Goal: Information Seeking & Learning: Check status

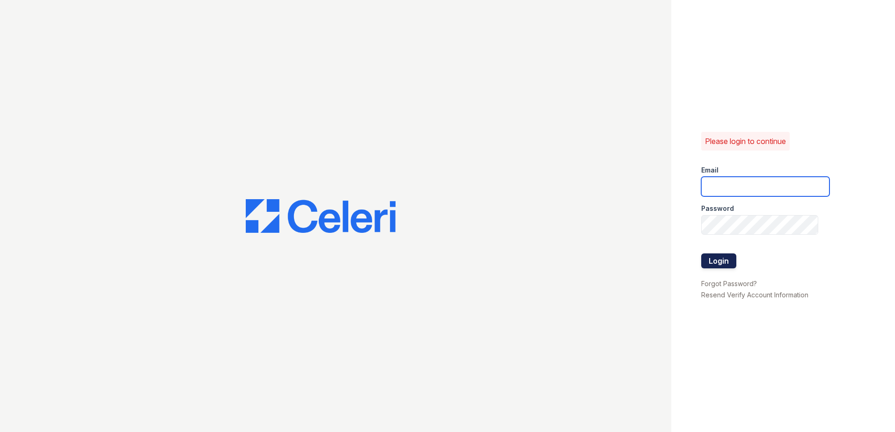
type input "renewwaltham@trinity-pm.com"
drag, startPoint x: 715, startPoint y: 260, endPoint x: 714, endPoint y: 248, distance: 11.8
click at [715, 260] on button "Login" at bounding box center [718, 261] width 35 height 15
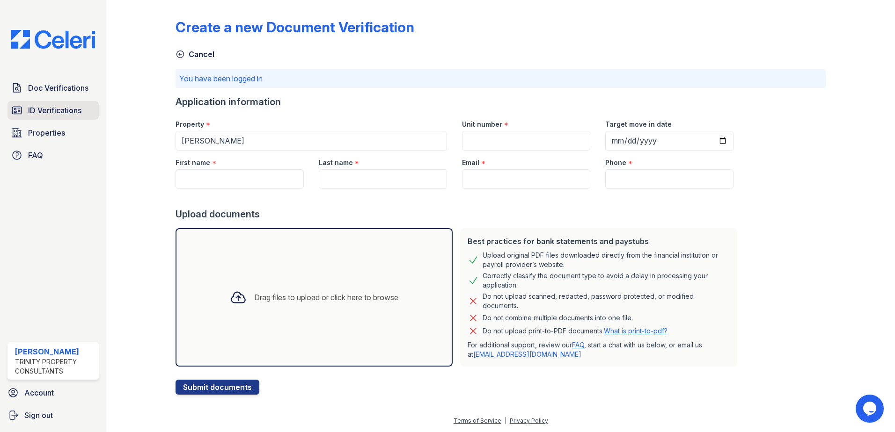
click at [48, 111] on span "ID Verifications" at bounding box center [54, 110] width 53 height 11
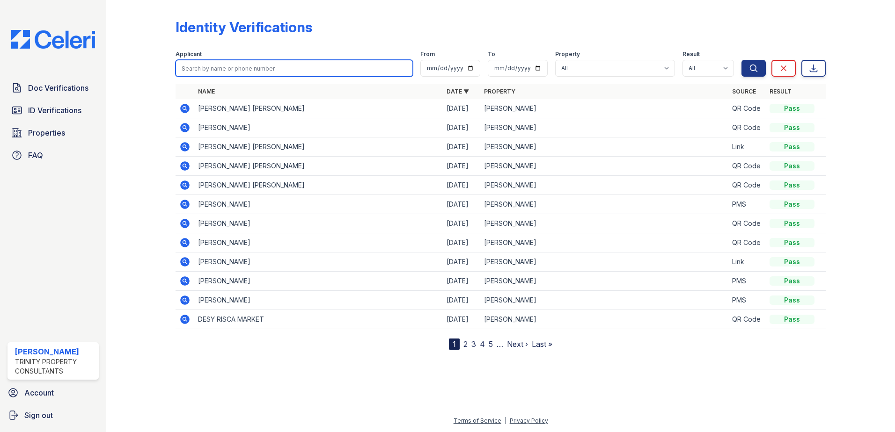
click at [250, 68] on input "search" at bounding box center [293, 68] width 237 height 17
type input "james"
click at [741, 60] on button "Search" at bounding box center [753, 68] width 24 height 17
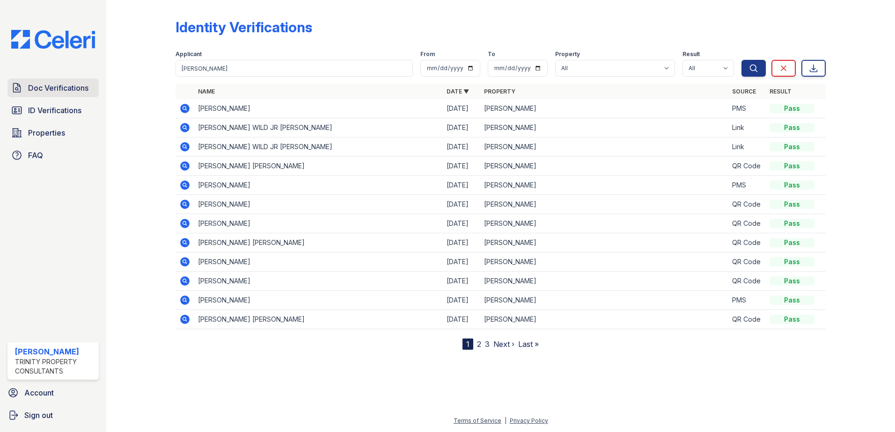
click at [71, 86] on span "Doc Verifications" at bounding box center [58, 87] width 60 height 11
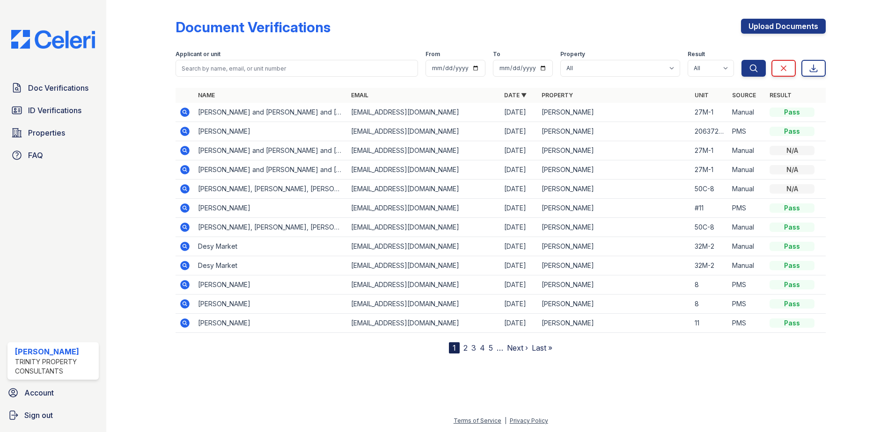
click at [184, 131] on icon at bounding box center [184, 131] width 2 height 2
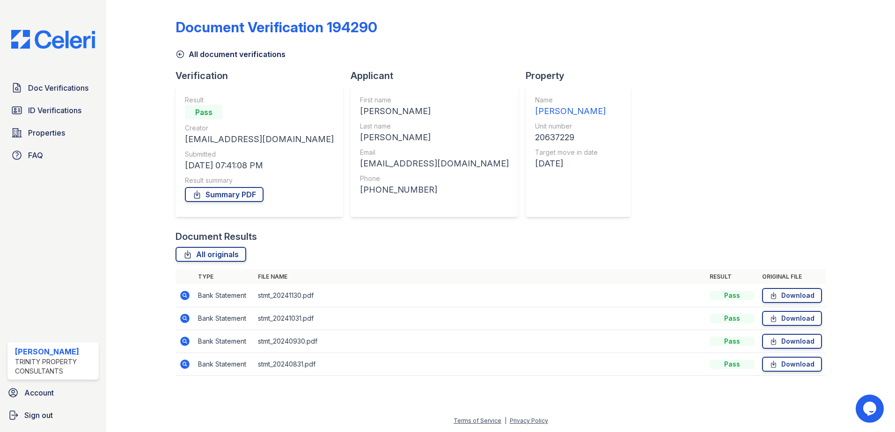
click at [177, 55] on icon at bounding box center [179, 54] width 9 height 9
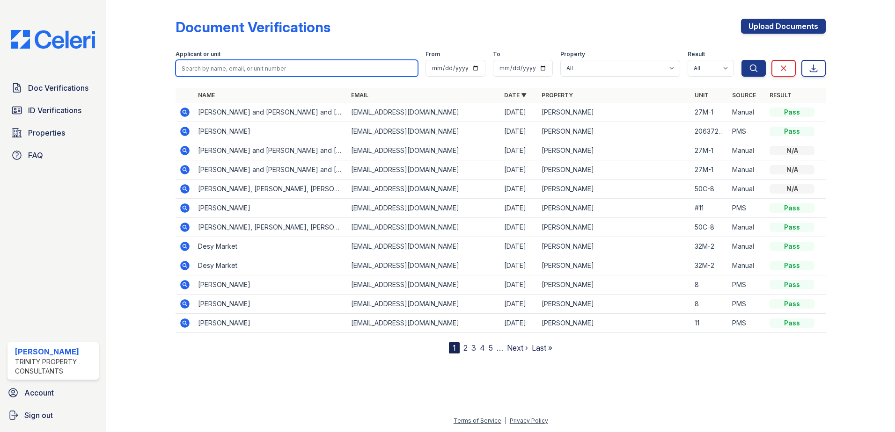
click at [245, 68] on input "search" at bounding box center [296, 68] width 242 height 17
type input "shawni"
click at [741, 60] on button "Search" at bounding box center [753, 68] width 24 height 17
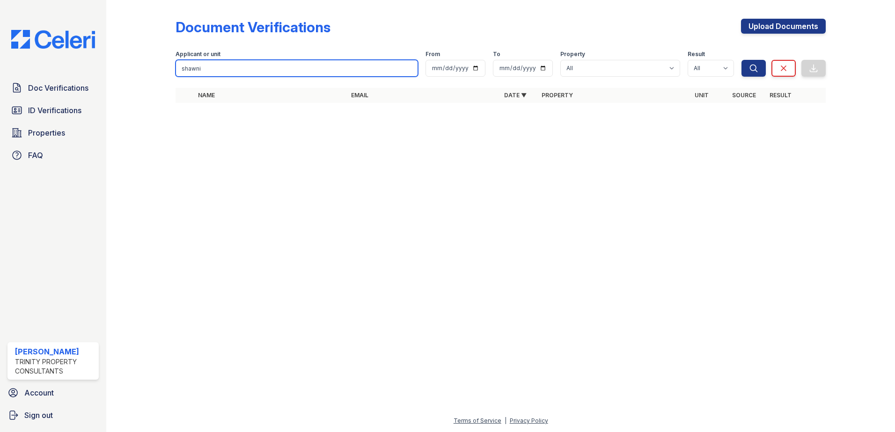
click at [251, 67] on input "shawni" at bounding box center [296, 68] width 242 height 17
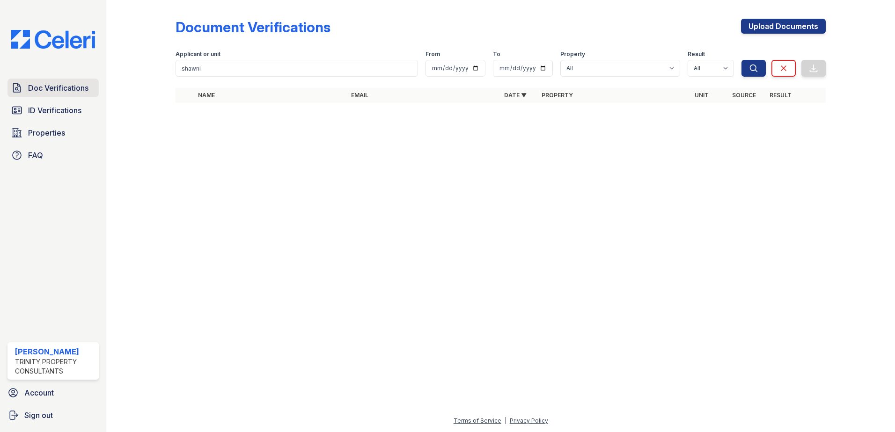
click at [52, 82] on link "Doc Verifications" at bounding box center [52, 88] width 91 height 19
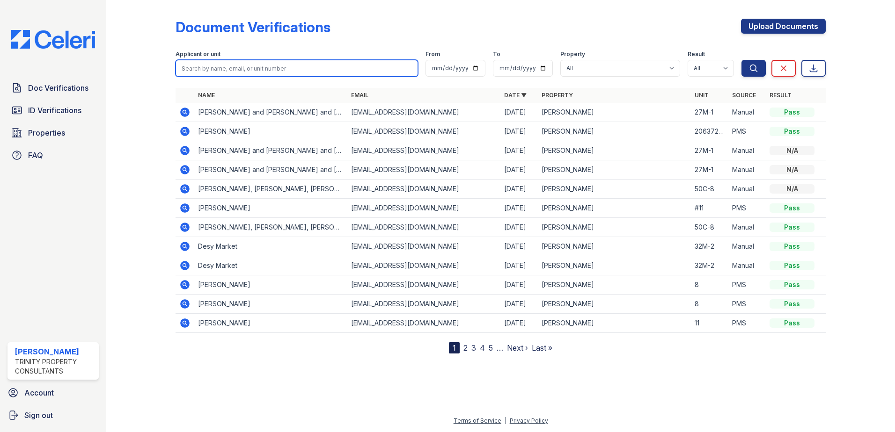
click at [223, 71] on input "search" at bounding box center [296, 68] width 242 height 17
type input "juan"
click at [741, 60] on button "Search" at bounding box center [753, 68] width 24 height 17
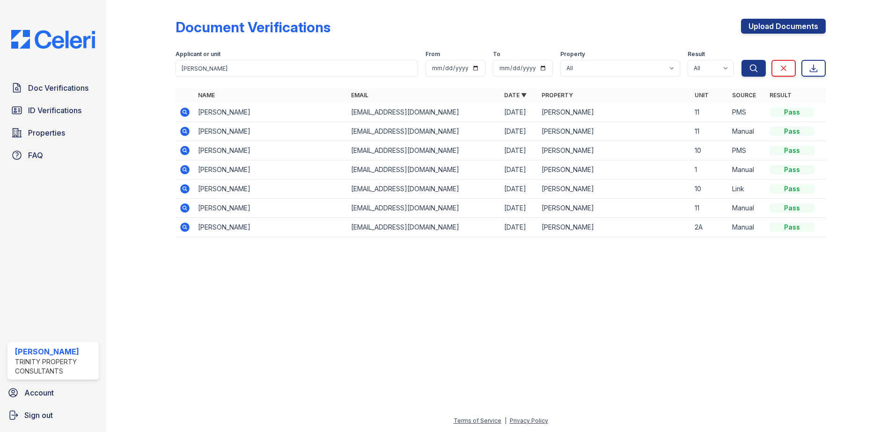
click at [189, 113] on icon at bounding box center [184, 112] width 9 height 9
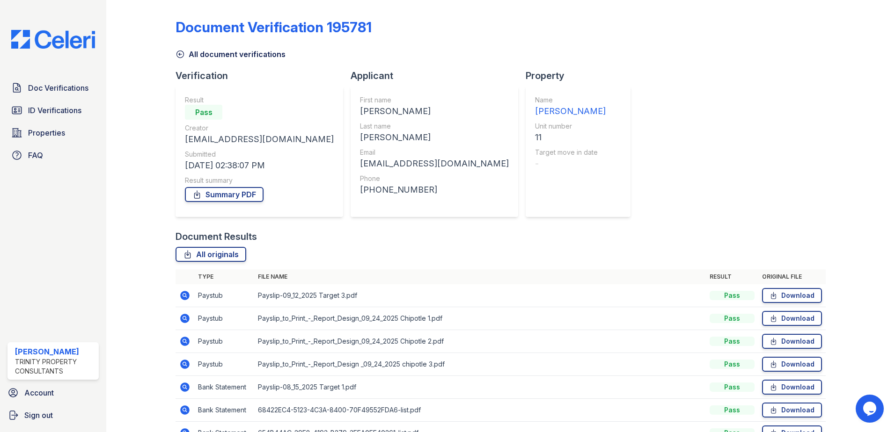
scroll to position [54, 0]
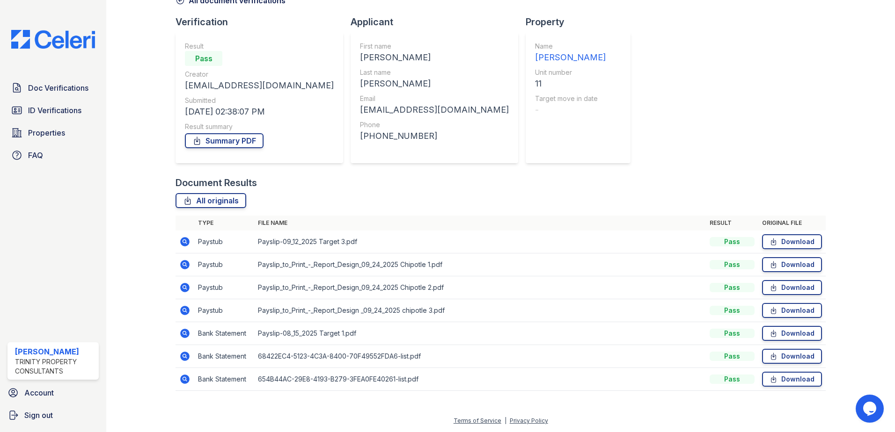
click at [187, 311] on icon at bounding box center [184, 310] width 9 height 9
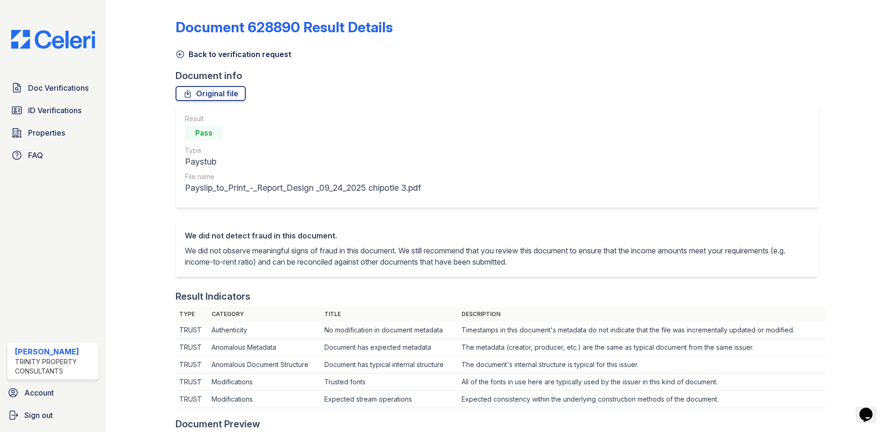
click at [181, 53] on icon at bounding box center [179, 54] width 9 height 9
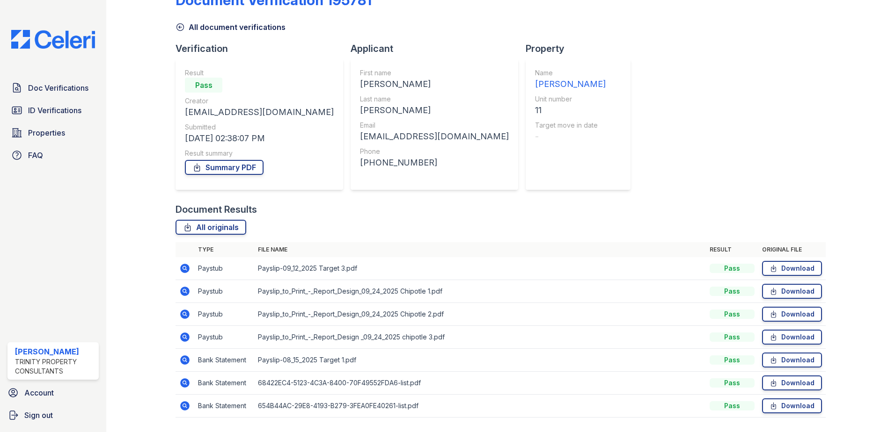
scroll to position [54, 0]
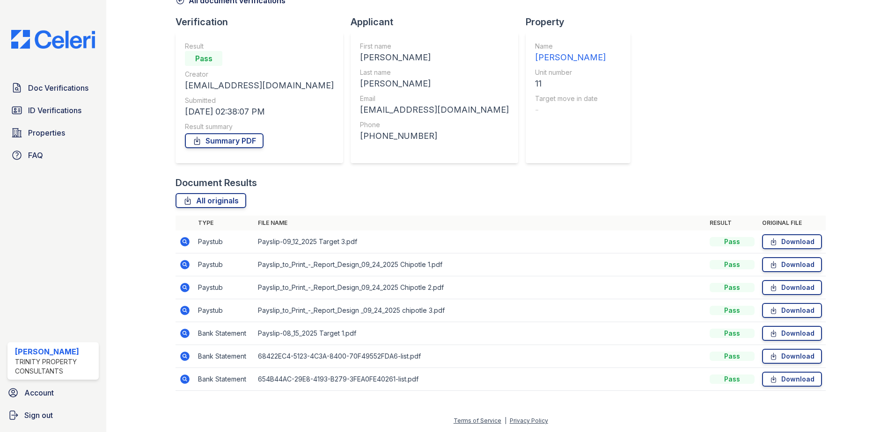
click at [184, 266] on icon at bounding box center [184, 264] width 11 height 11
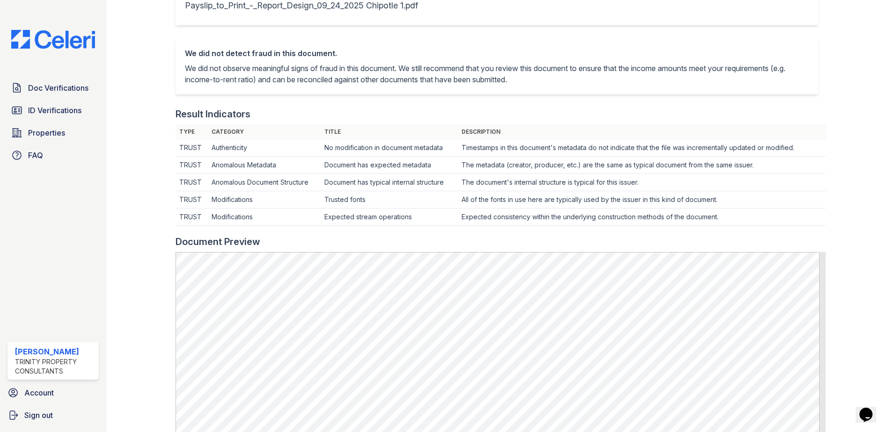
scroll to position [47, 0]
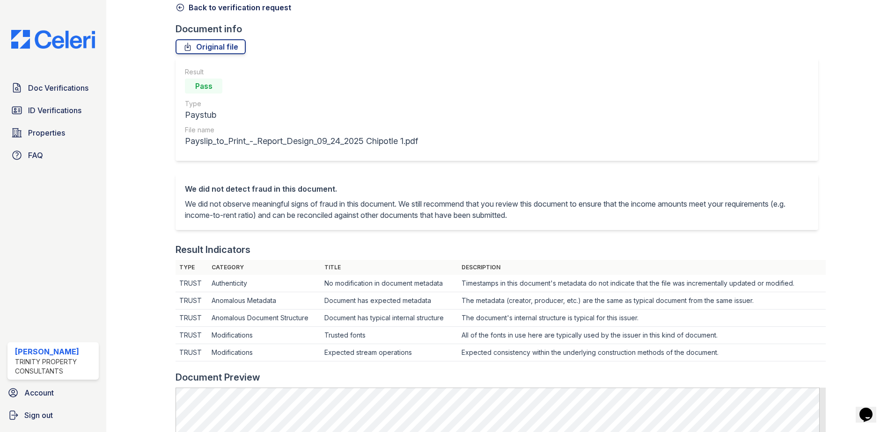
click at [178, 7] on icon at bounding box center [179, 7] width 9 height 9
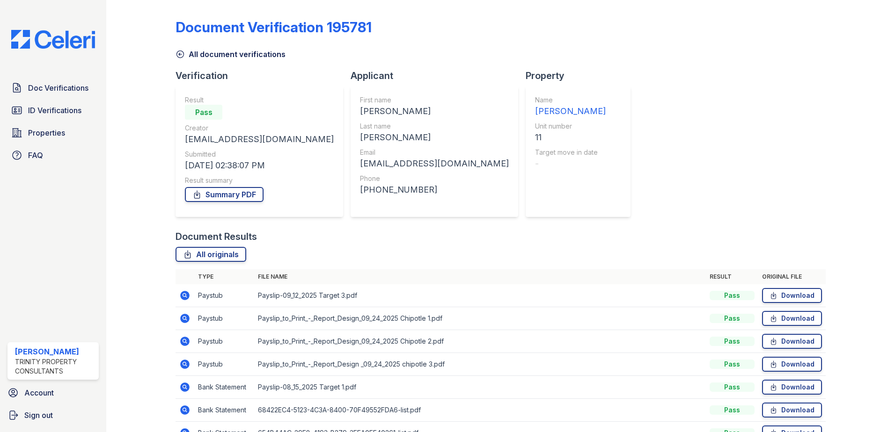
click at [186, 296] on icon at bounding box center [184, 295] width 9 height 9
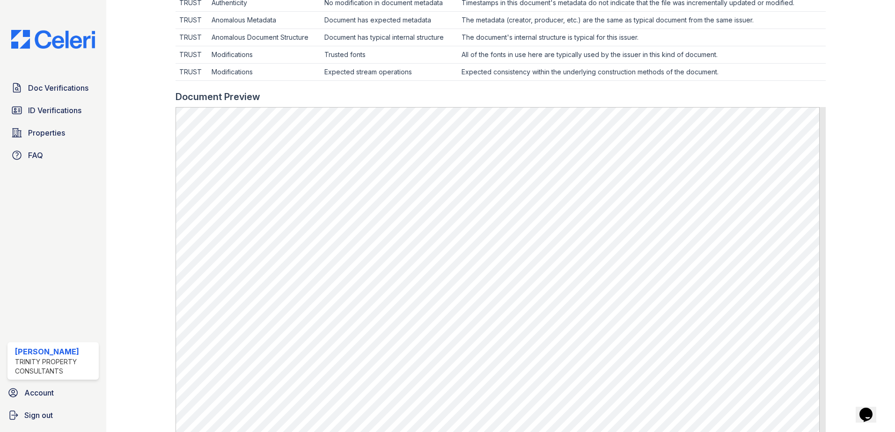
scroll to position [47, 0]
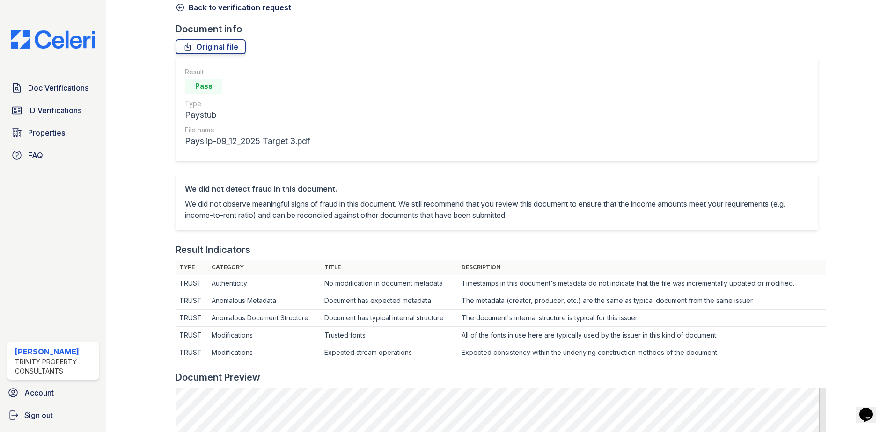
click at [186, 6] on link "Back to verification request" at bounding box center [233, 7] width 116 height 11
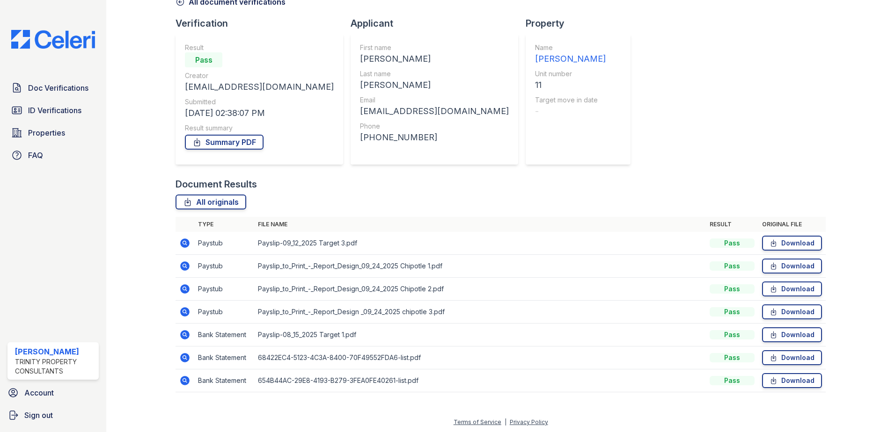
scroll to position [54, 0]
click at [189, 337] on icon at bounding box center [184, 333] width 11 height 11
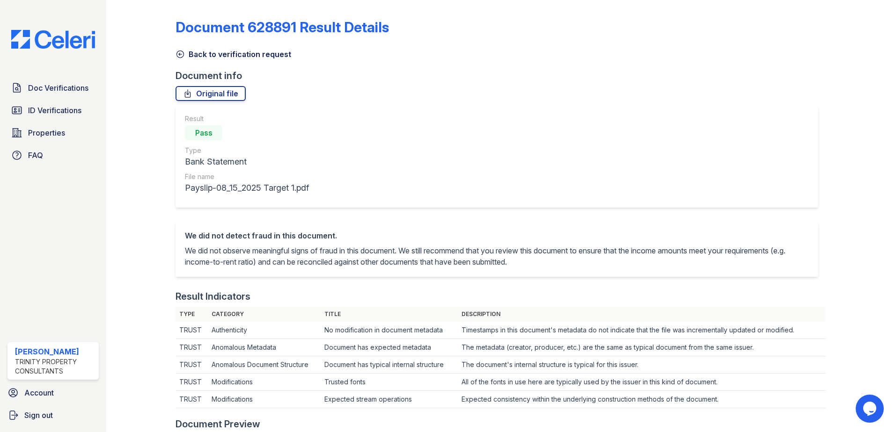
click at [182, 54] on icon at bounding box center [179, 54] width 9 height 9
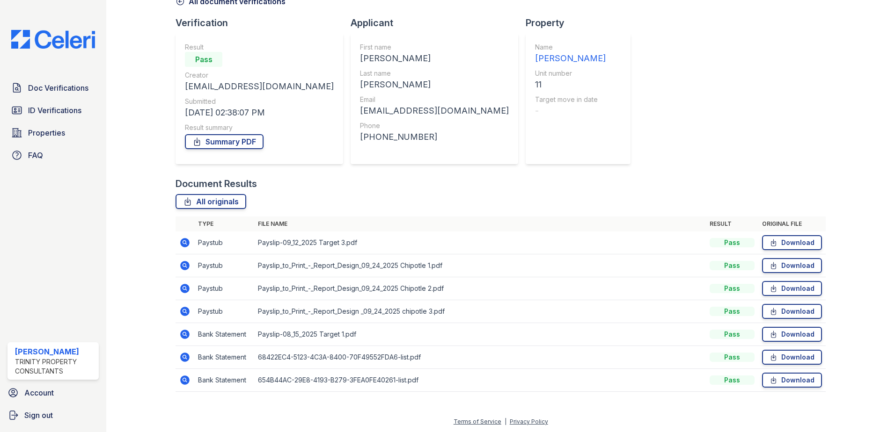
scroll to position [54, 0]
click at [183, 336] on icon at bounding box center [184, 333] width 9 height 9
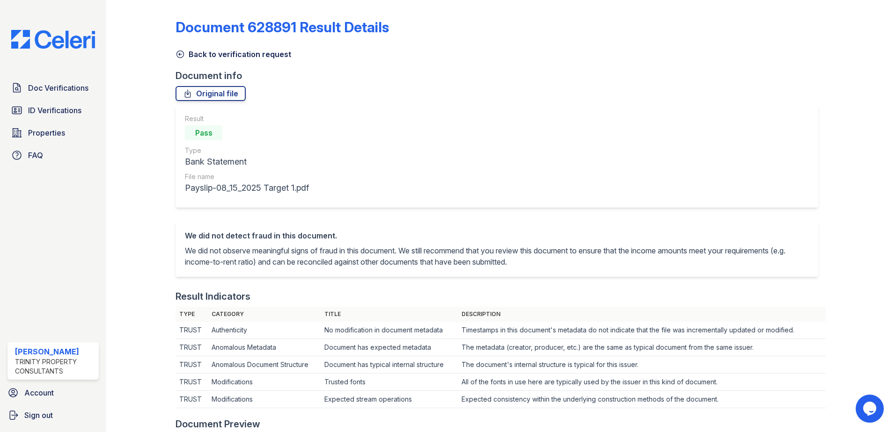
click at [177, 55] on icon at bounding box center [179, 54] width 9 height 9
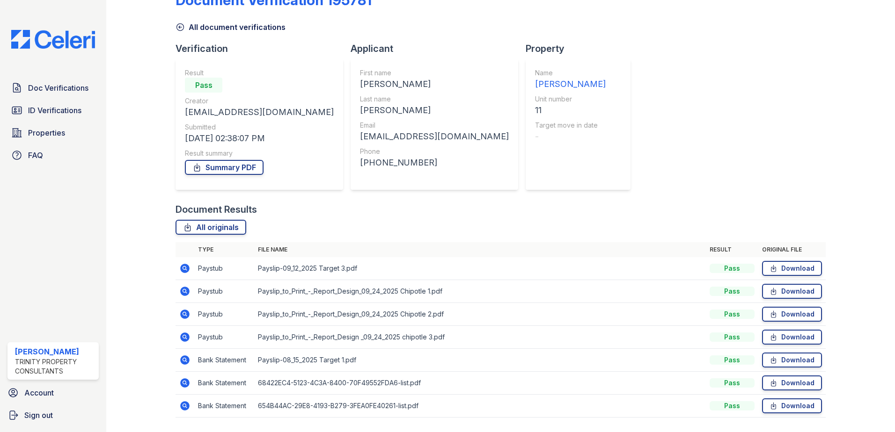
scroll to position [54, 0]
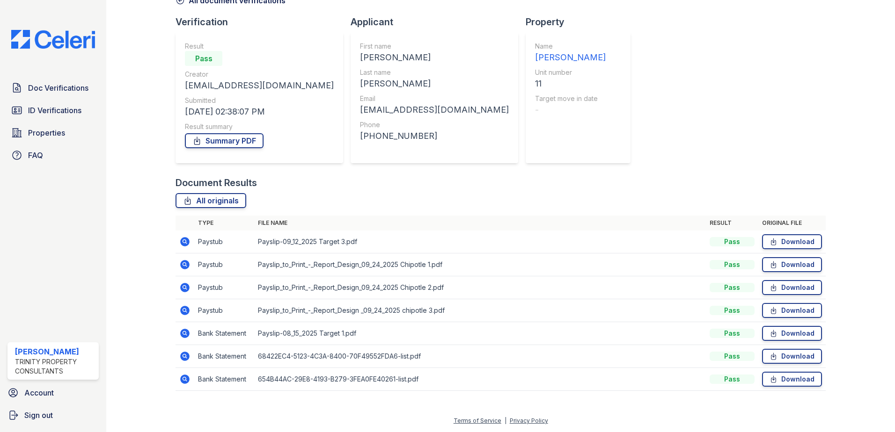
click at [184, 359] on icon at bounding box center [184, 356] width 9 height 9
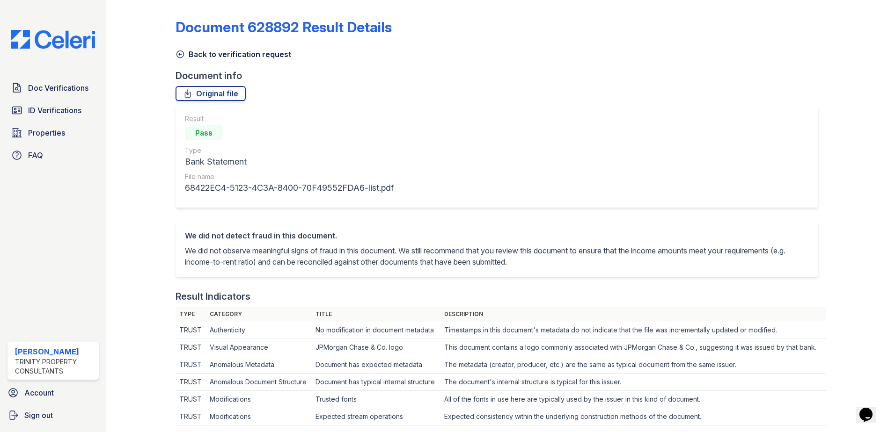
click at [180, 54] on icon at bounding box center [179, 54] width 9 height 9
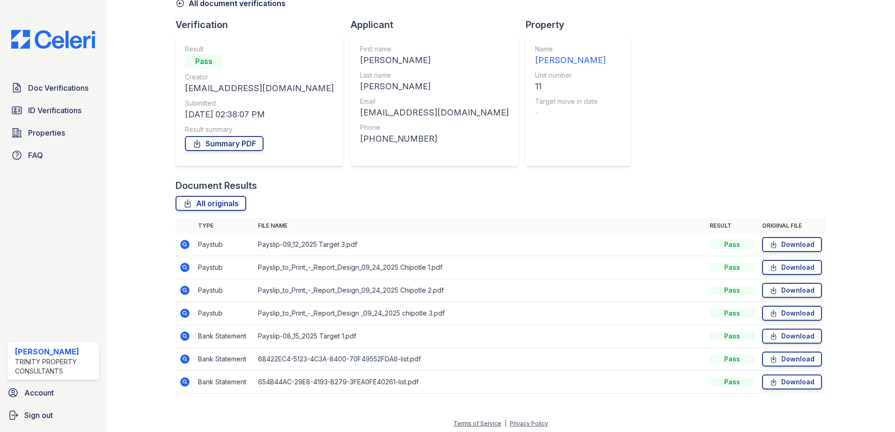
scroll to position [54, 0]
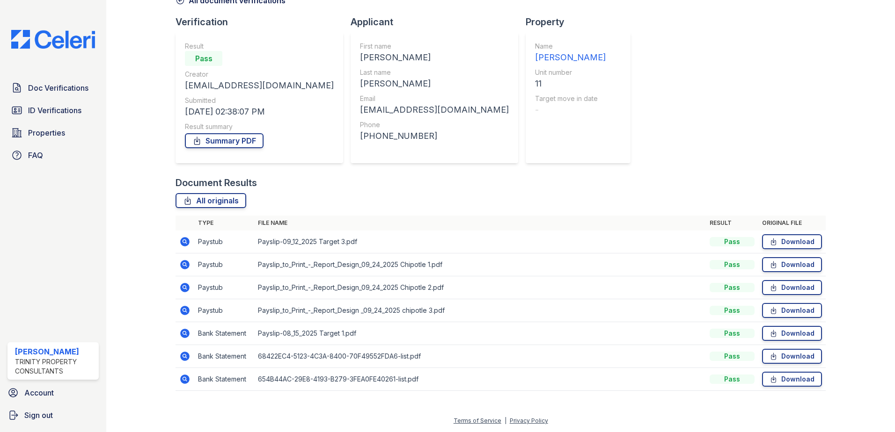
click at [186, 244] on icon at bounding box center [184, 241] width 9 height 9
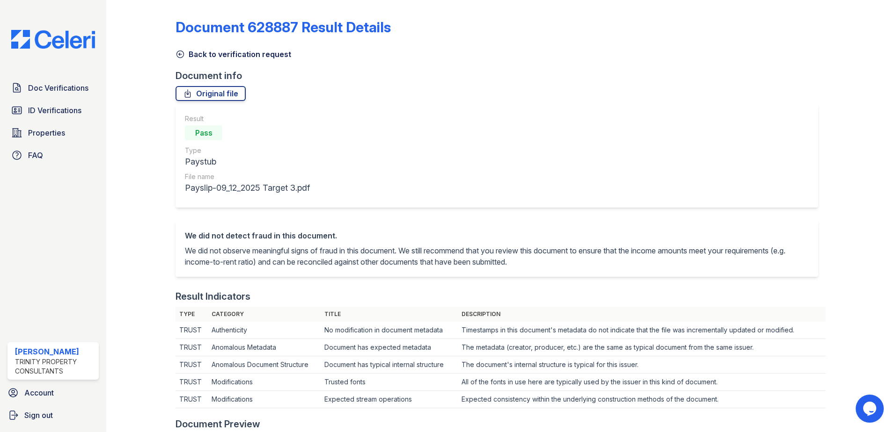
scroll to position [234, 0]
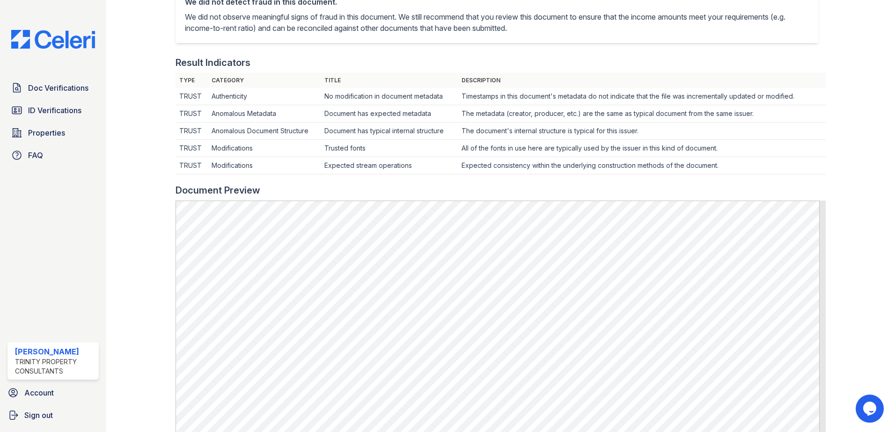
click at [460, 131] on td "The document's internal structure is typical for this issuer." at bounding box center [642, 131] width 368 height 17
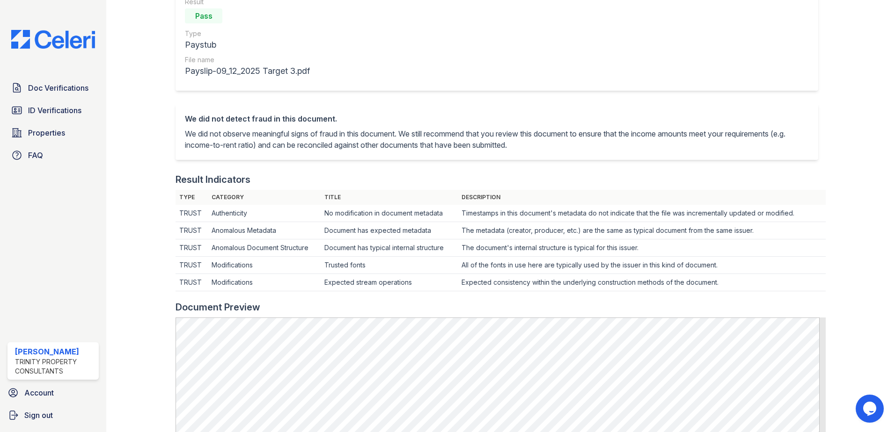
scroll to position [0, 0]
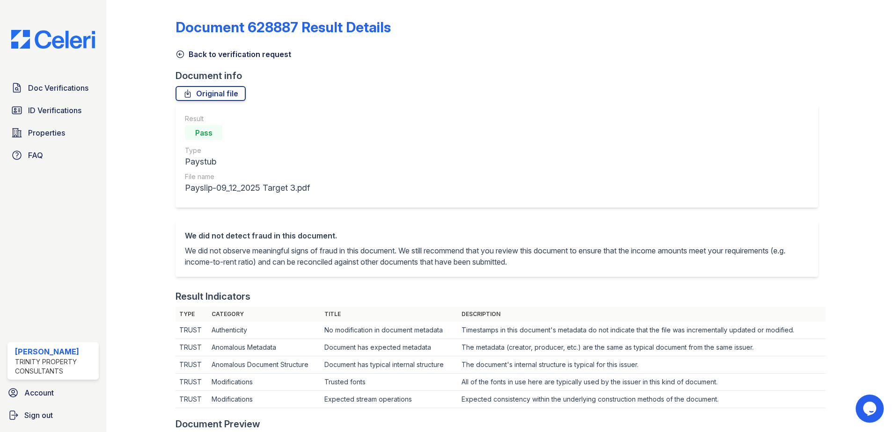
click at [180, 53] on icon at bounding box center [179, 54] width 9 height 9
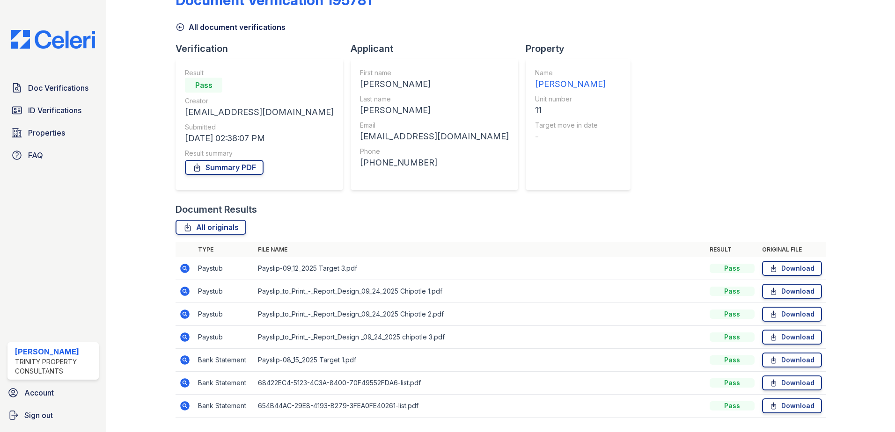
scroll to position [54, 0]
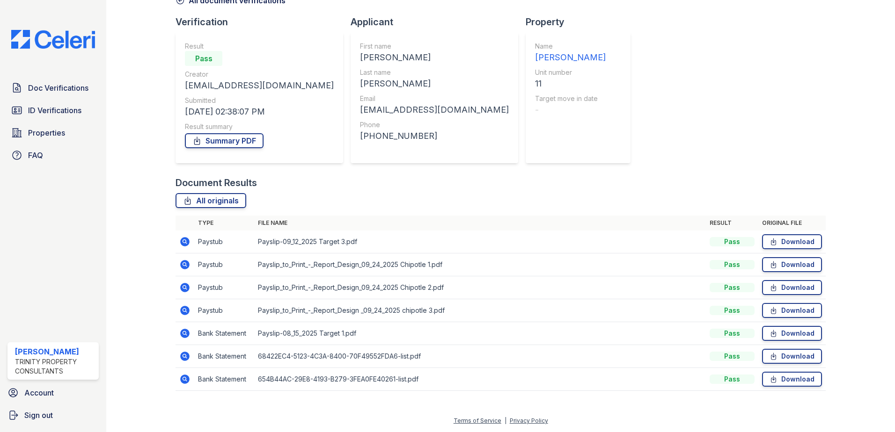
click at [185, 312] on icon at bounding box center [184, 310] width 11 height 11
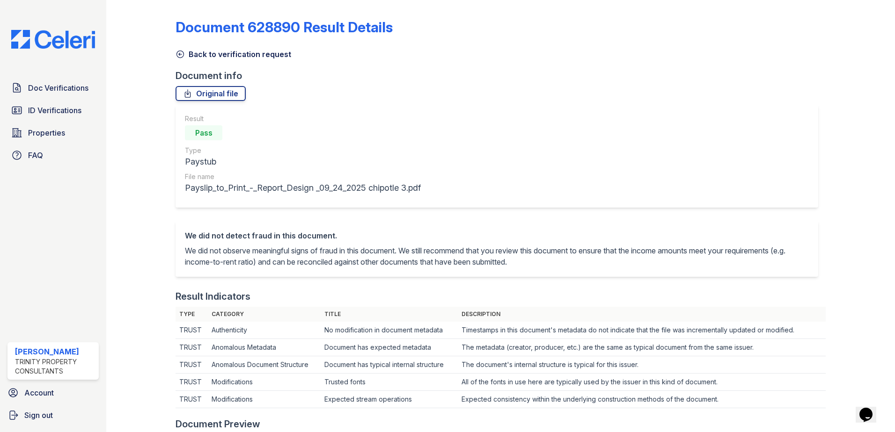
click at [180, 55] on icon at bounding box center [179, 54] width 9 height 9
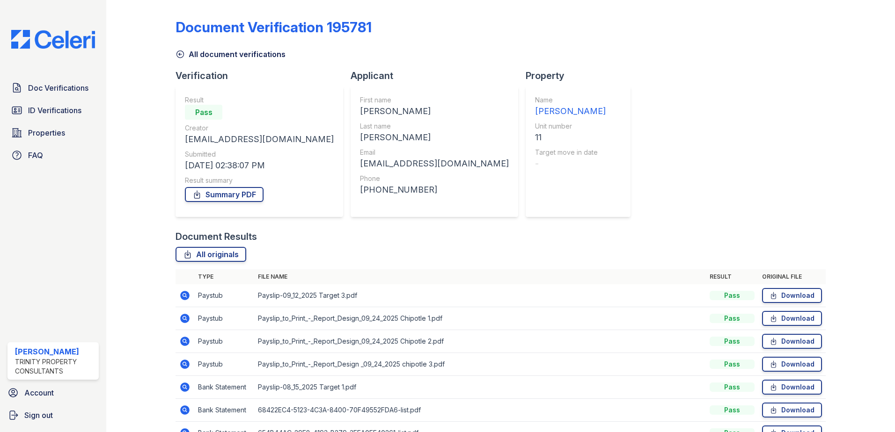
click at [185, 319] on icon at bounding box center [184, 318] width 11 height 11
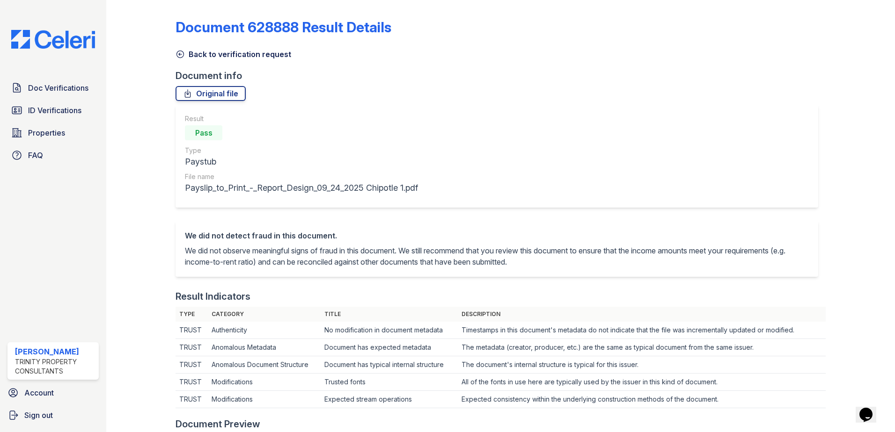
click at [179, 55] on icon at bounding box center [180, 54] width 7 height 7
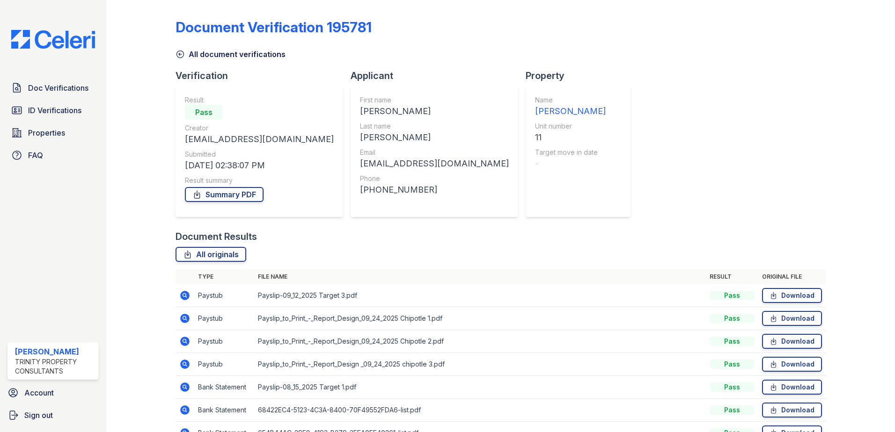
click at [183, 344] on icon at bounding box center [184, 341] width 9 height 9
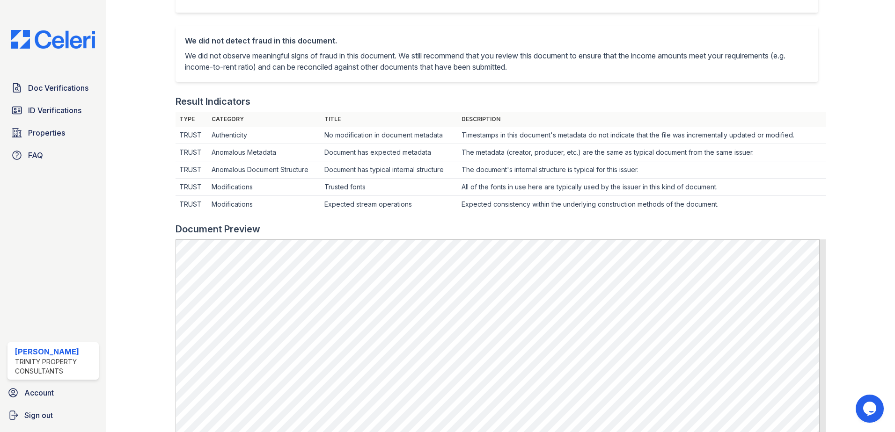
scroll to position [47, 0]
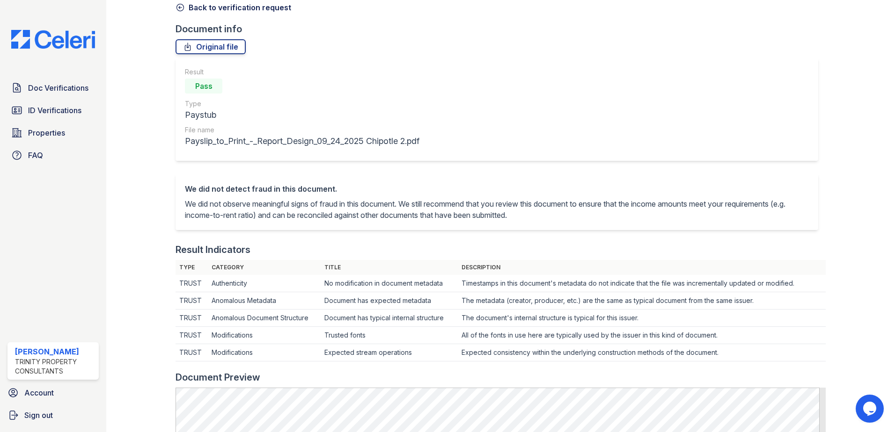
click at [177, 8] on icon at bounding box center [180, 7] width 7 height 7
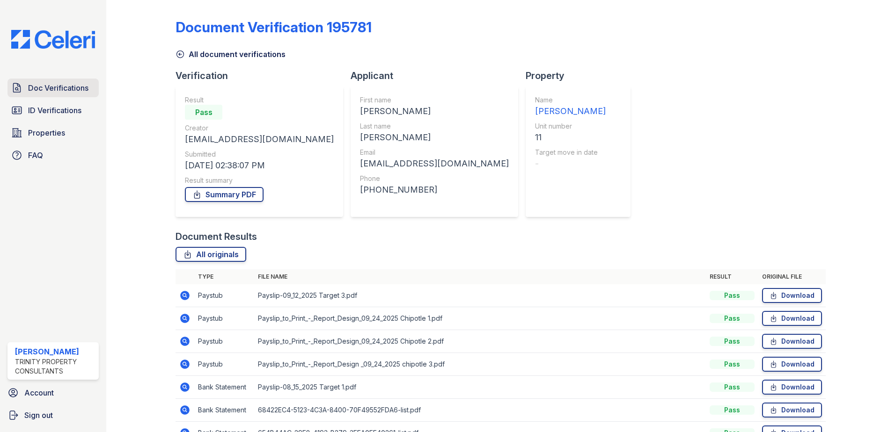
click at [74, 91] on span "Doc Verifications" at bounding box center [58, 87] width 60 height 11
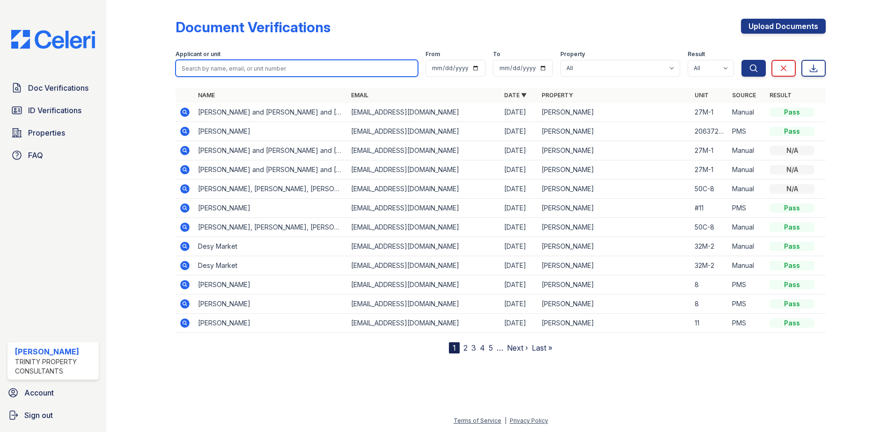
click at [225, 70] on input "search" at bounding box center [296, 68] width 242 height 17
type input "jose"
click at [741, 60] on button "Search" at bounding box center [753, 68] width 24 height 17
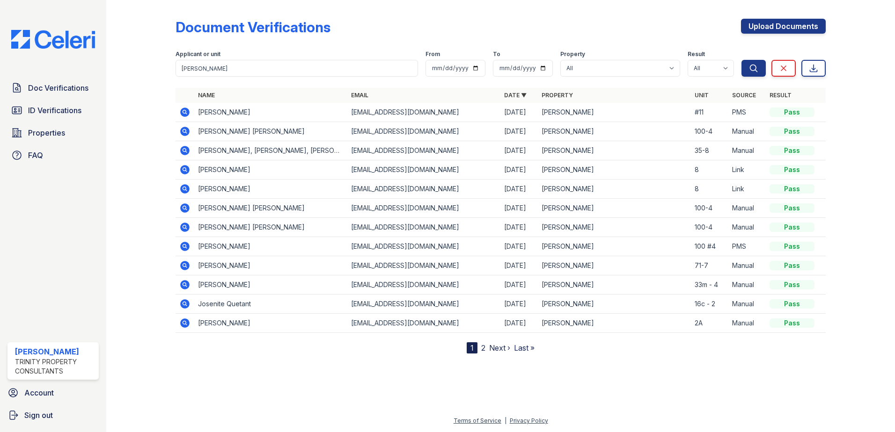
click at [185, 110] on icon at bounding box center [184, 112] width 11 height 11
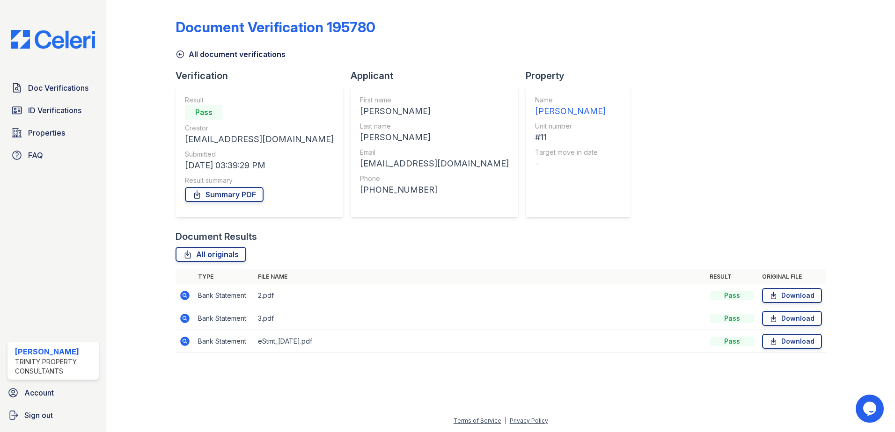
click at [184, 322] on icon at bounding box center [184, 318] width 9 height 9
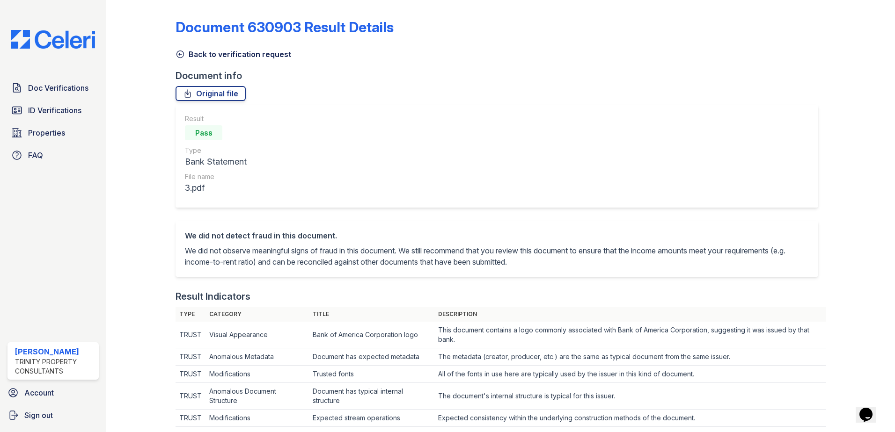
click at [180, 54] on icon at bounding box center [180, 54] width 7 height 7
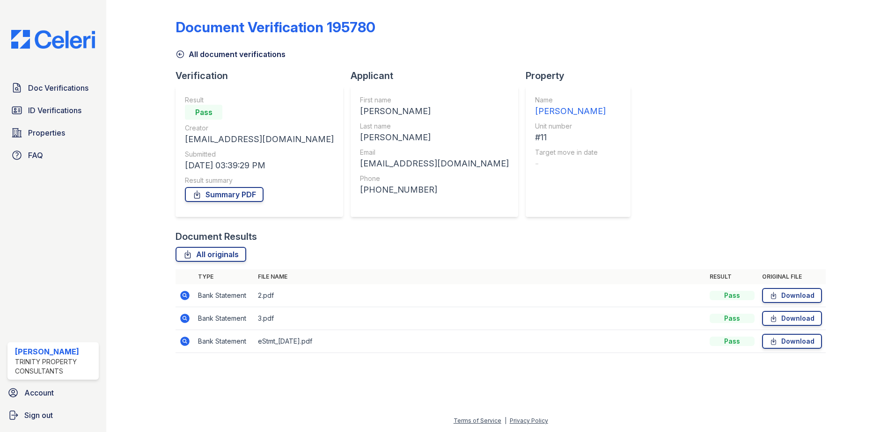
click at [183, 295] on icon at bounding box center [184, 295] width 11 height 11
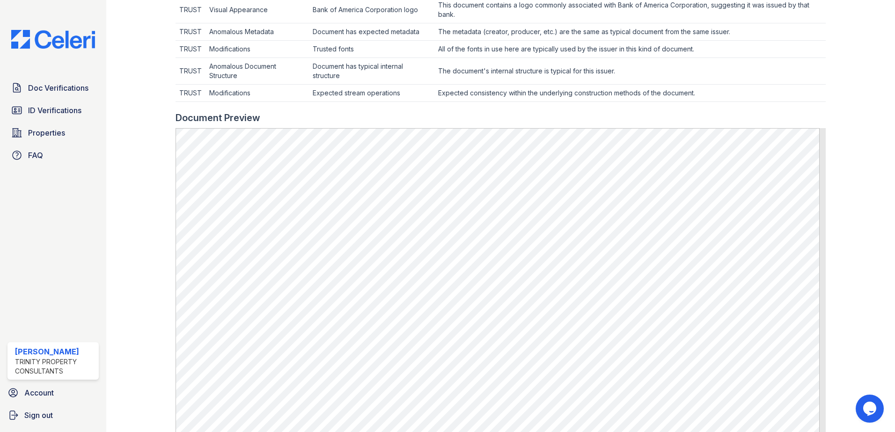
scroll to position [328, 0]
click at [423, 108] on div at bounding box center [500, 104] width 650 height 9
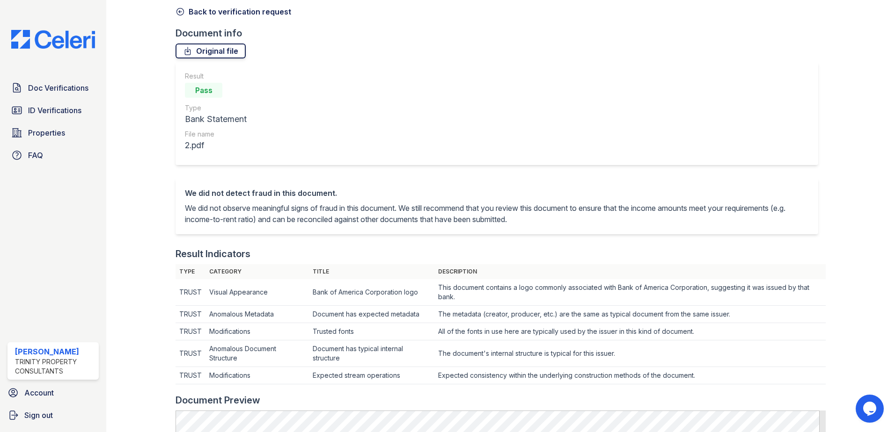
scroll to position [0, 0]
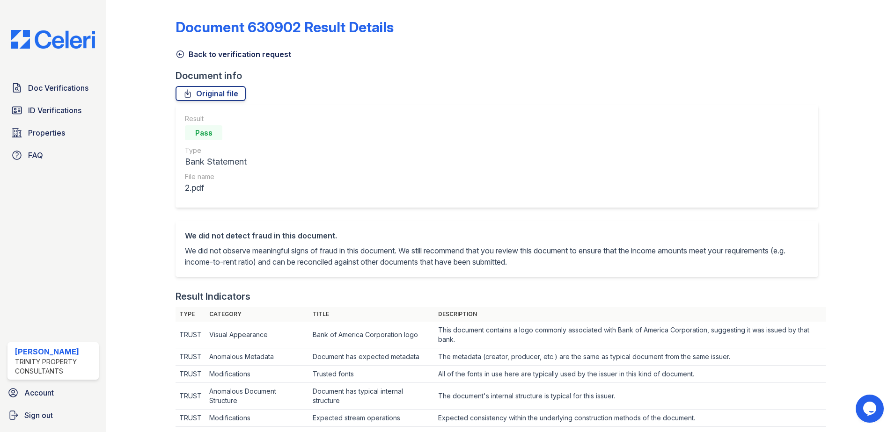
drag, startPoint x: 180, startPoint y: 55, endPoint x: 192, endPoint y: 61, distance: 13.8
click at [180, 55] on icon at bounding box center [179, 54] width 9 height 9
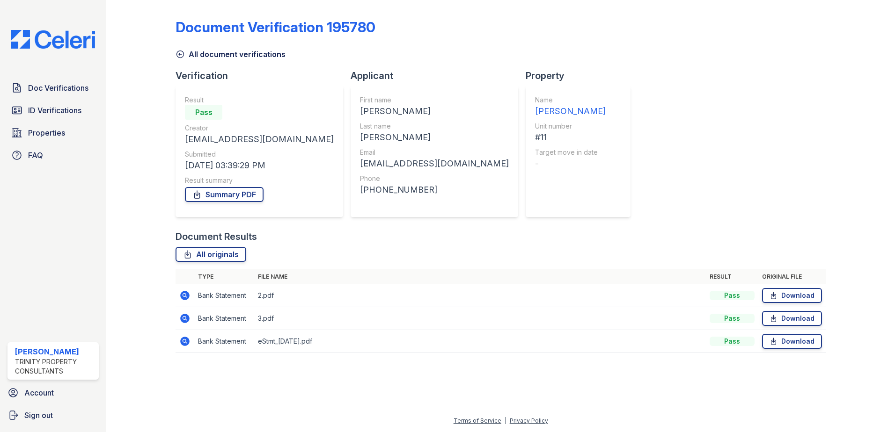
click at [250, 369] on div "Document Verification 195780 All document verifications Verification Result Pas…" at bounding box center [500, 189] width 758 height 378
click at [181, 317] on icon at bounding box center [184, 318] width 9 height 9
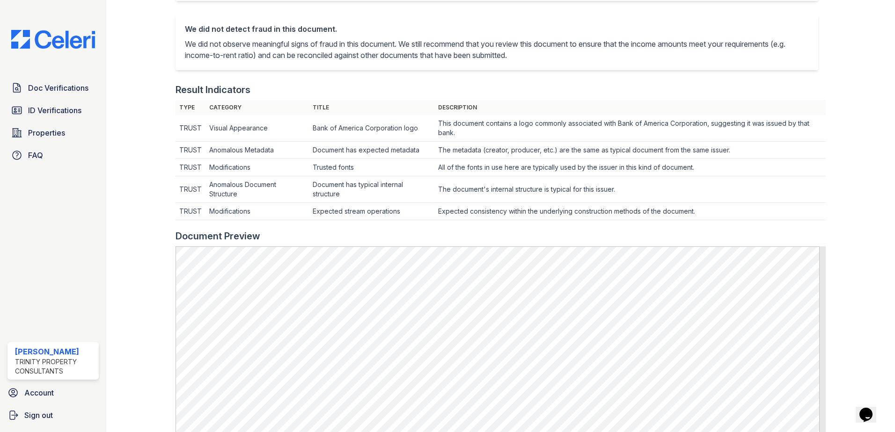
scroll to position [64, 0]
